Goal: Transaction & Acquisition: Purchase product/service

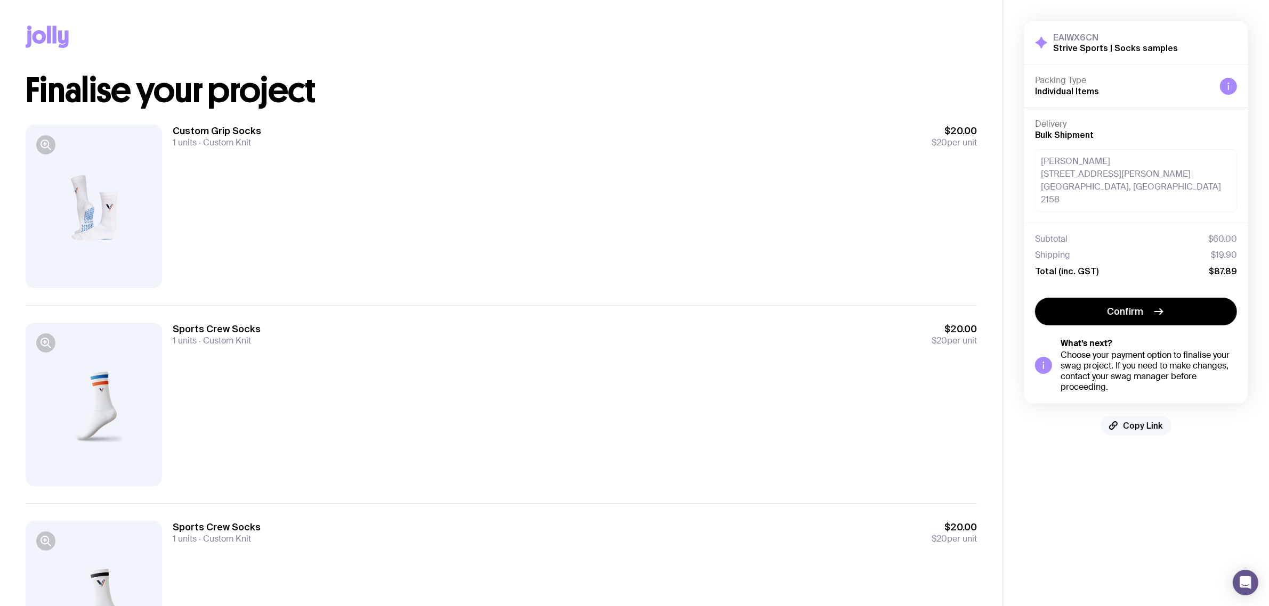
click at [1136, 420] on span "Copy Link" at bounding box center [1143, 425] width 40 height 11
click at [1146, 420] on span "Copy Link" at bounding box center [1143, 425] width 40 height 11
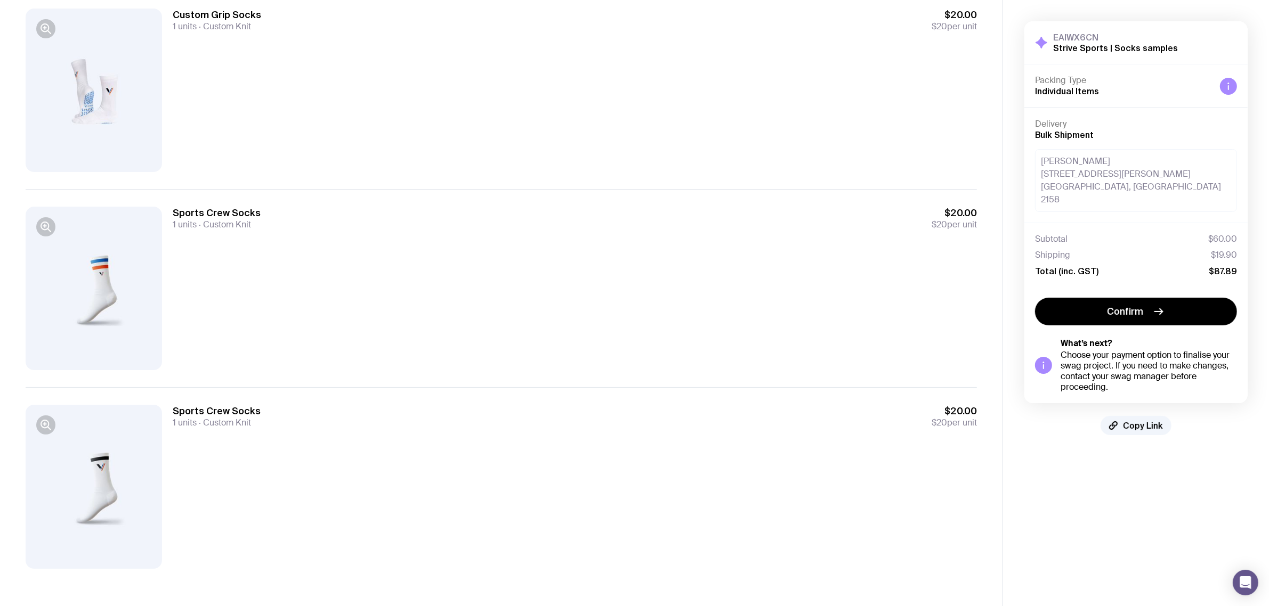
click at [462, 135] on div "Custom Grip Socks 1 units Custom Knit $20.00 $20 per unit" at bounding box center [575, 91] width 804 height 164
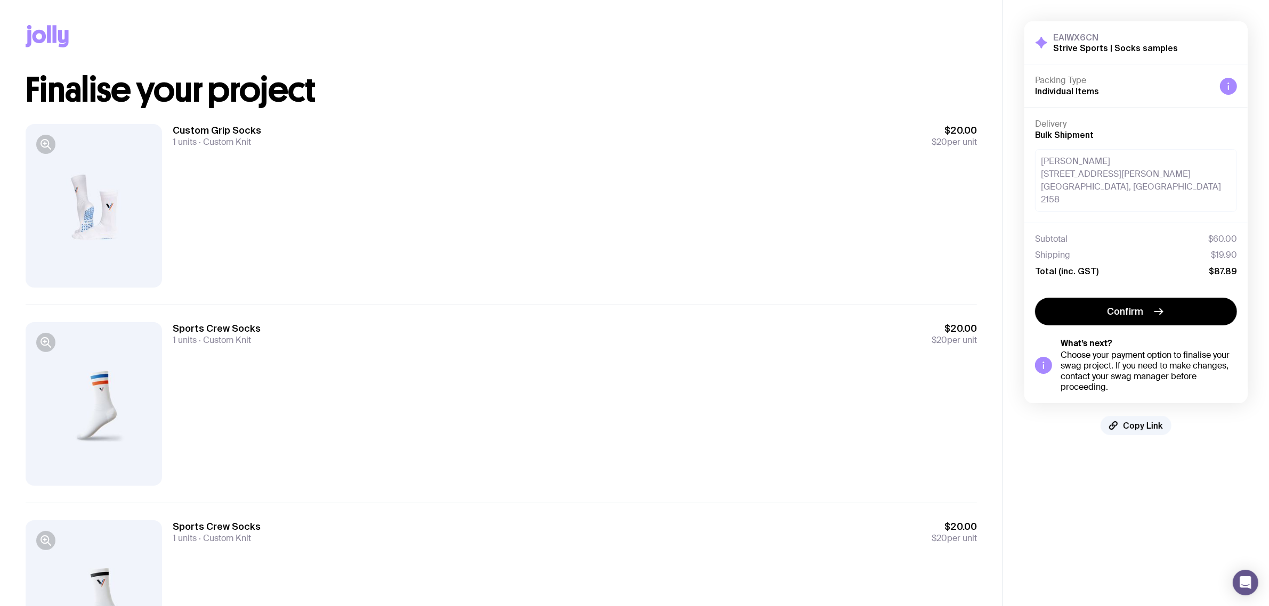
scroll to position [0, 0]
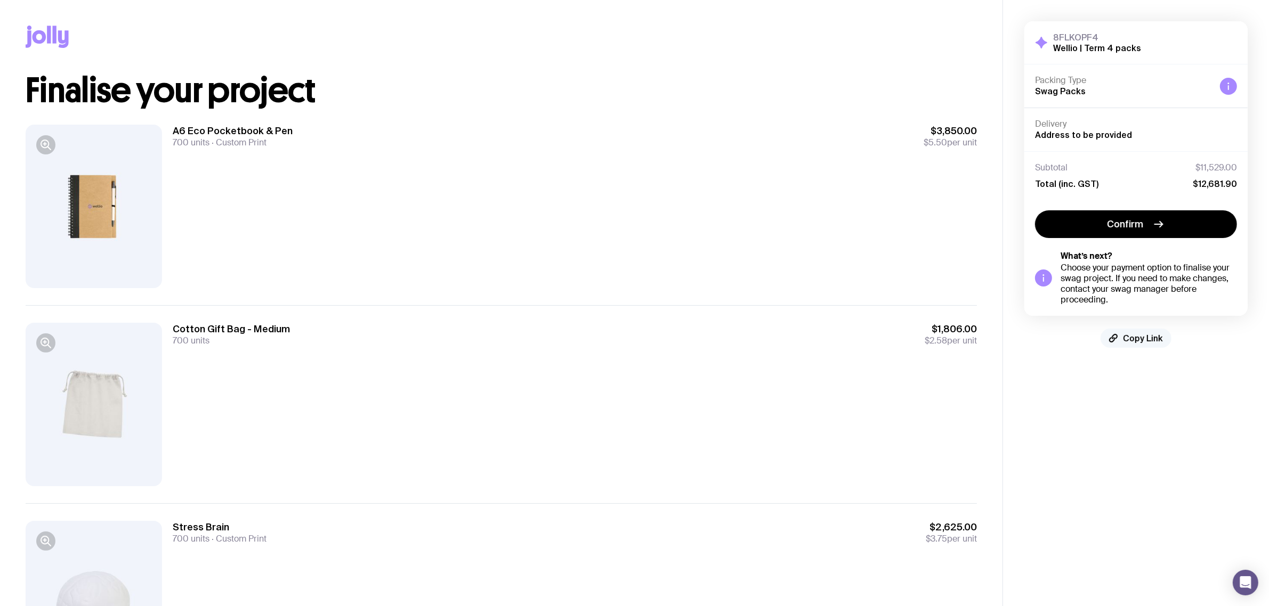
click at [1136, 337] on span "Copy Link" at bounding box center [1143, 338] width 40 height 11
click at [1136, 341] on span "Copy Link" at bounding box center [1143, 338] width 40 height 11
click at [1130, 337] on span "Copy Link" at bounding box center [1143, 338] width 40 height 11
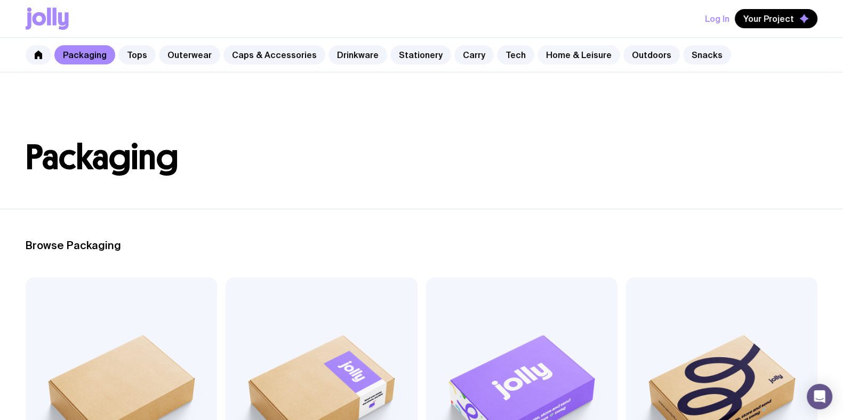
click at [564, 54] on link "Home & Leisure" at bounding box center [578, 54] width 83 height 19
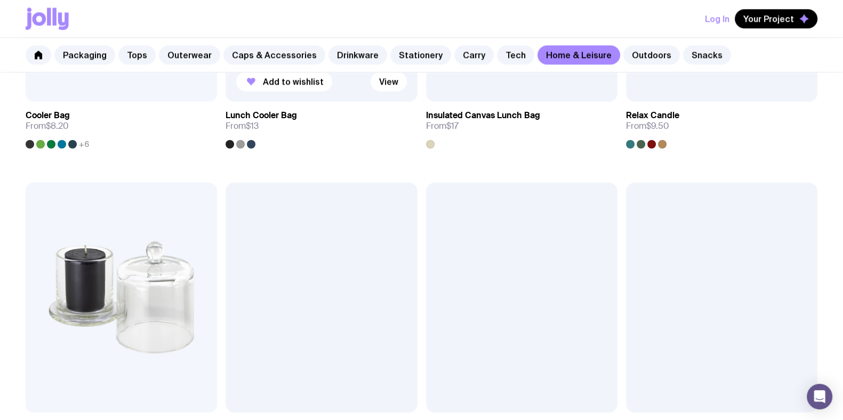
scroll to position [1798, 0]
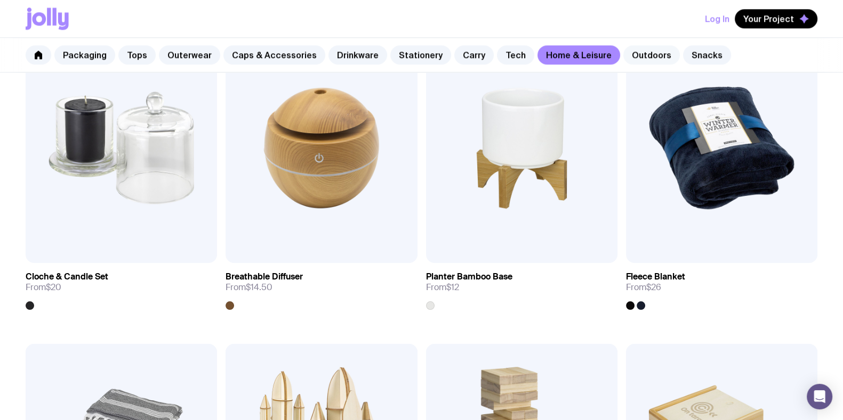
click at [627, 49] on link "Outdoors" at bounding box center [651, 54] width 56 height 19
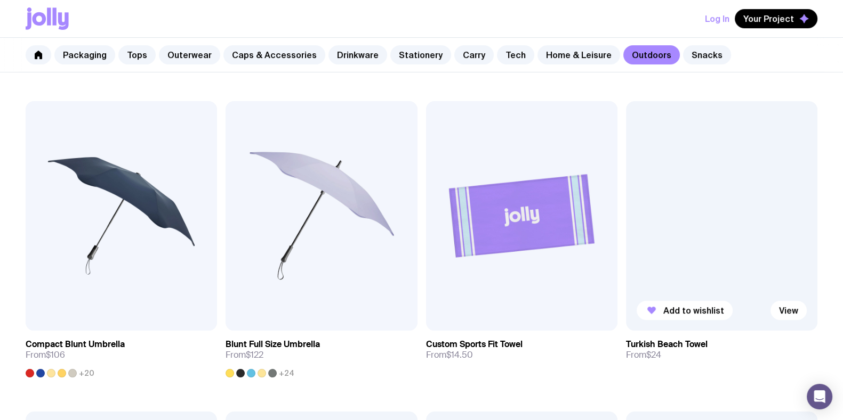
scroll to position [466, 0]
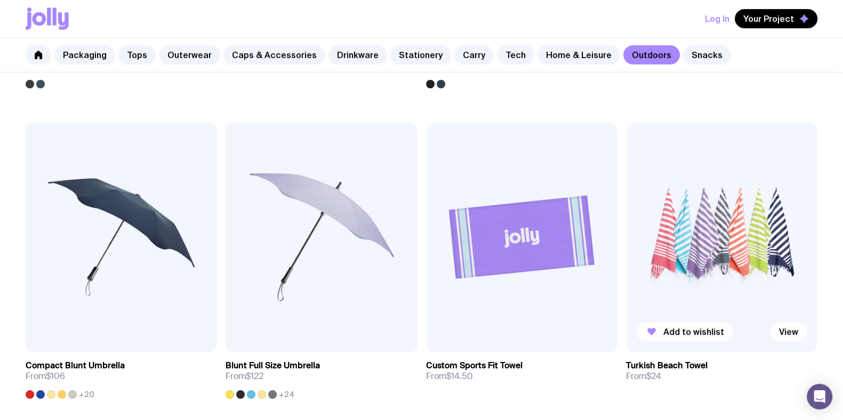
click at [740, 206] on img at bounding box center [721, 238] width 191 height 230
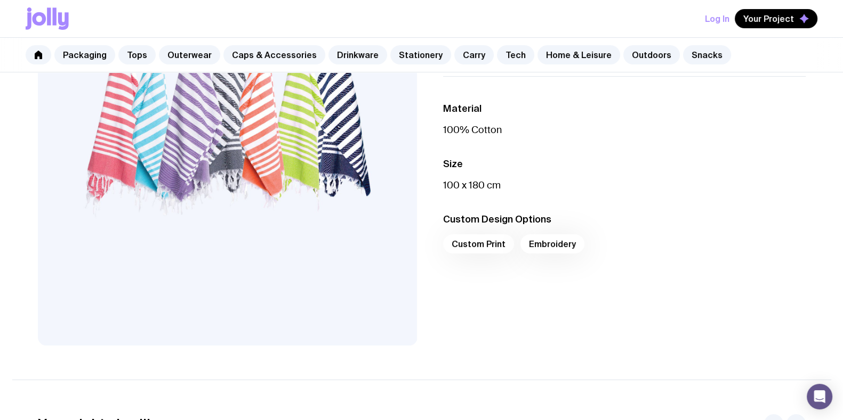
scroll to position [133, 0]
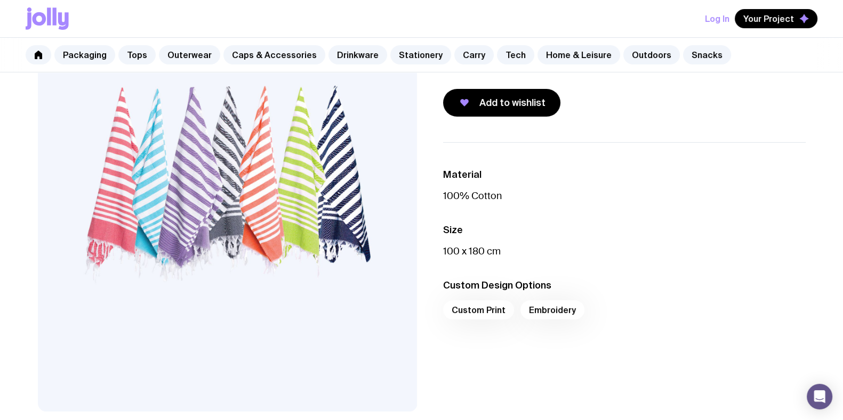
click at [570, 215] on ul "Material 100% Cotton Size 100 x 180 cm Custom Design Options Custom Print Embro…" at bounding box center [624, 246] width 362 height 209
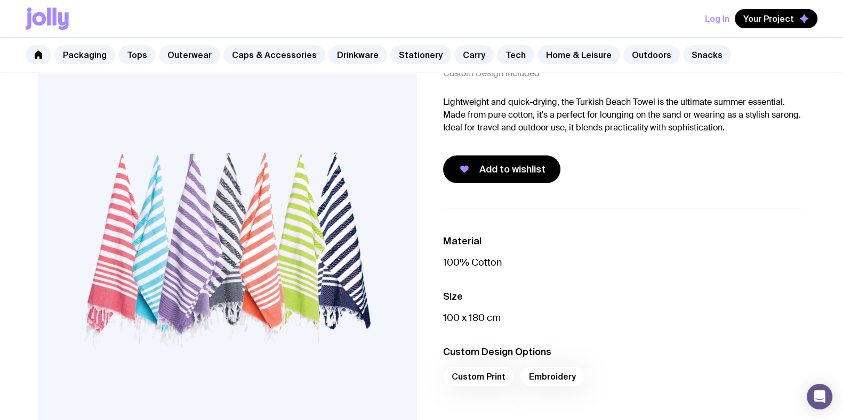
scroll to position [0, 0]
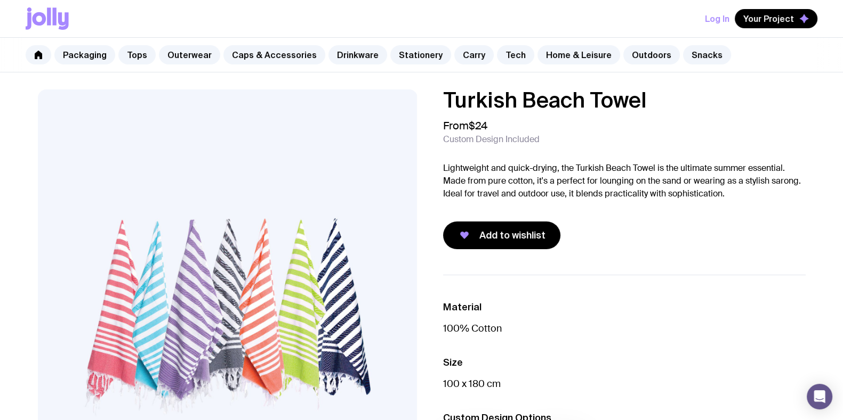
click at [638, 150] on div "Turkish Beach Towel From $24 Custom Design Included Lightweight and quick-dryin…" at bounding box center [624, 170] width 362 height 160
click at [618, 137] on div "From $24 Custom Design Included" at bounding box center [624, 132] width 362 height 26
click at [620, 137] on div "From $24 Custom Design Included" at bounding box center [624, 132] width 362 height 26
click at [612, 134] on div "From $24 Custom Design Included" at bounding box center [624, 132] width 362 height 26
click at [605, 131] on div "From $24 Custom Design Included" at bounding box center [624, 132] width 362 height 26
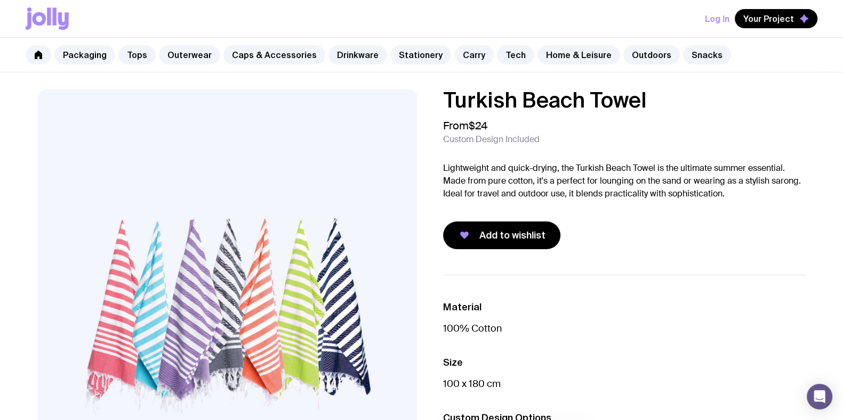
click at [642, 228] on div "Add to wishlist" at bounding box center [624, 236] width 362 height 28
click at [642, 238] on div "Add to wishlist" at bounding box center [624, 236] width 362 height 28
click at [620, 261] on div "Turkish Beach Towel From $24 Custom Design Included Lightweight and quick-dryin…" at bounding box center [421, 317] width 819 height 455
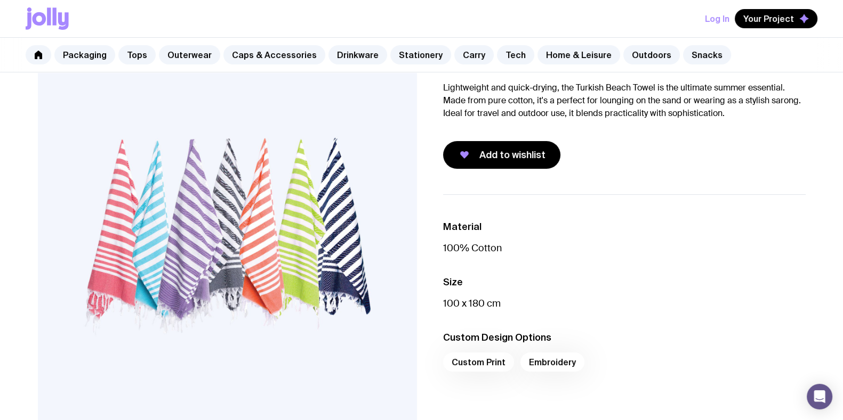
scroll to position [66, 0]
